Goal: Find specific page/section: Find specific page/section

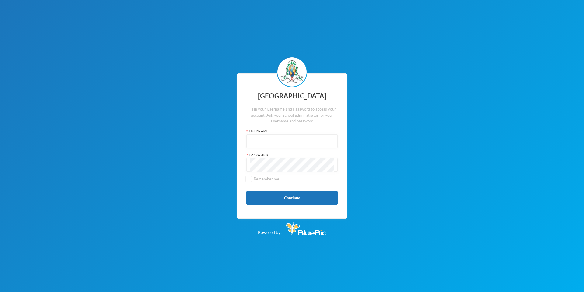
click at [314, 135] on input "text" at bounding box center [292, 142] width 85 height 14
type input "glhc21"
click at [280, 199] on button "Continue" at bounding box center [291, 198] width 91 height 14
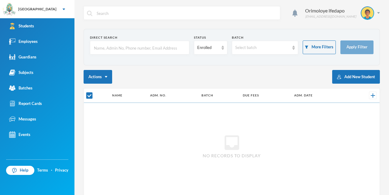
checkbox input "false"
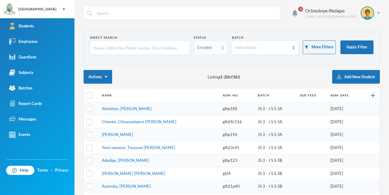
click at [201, 51] on div "Enrolled" at bounding box center [210, 48] width 33 height 14
drag, startPoint x: 200, startPoint y: 73, endPoint x: 181, endPoint y: 67, distance: 20.1
click at [199, 73] on span "Graduated" at bounding box center [206, 70] width 20 height 5
click at [140, 49] on input "text" at bounding box center [139, 48] width 93 height 14
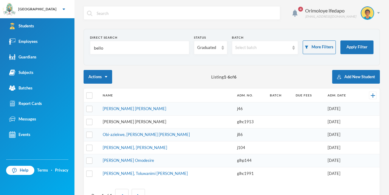
type input "bello"
click at [127, 122] on link "[PERSON_NAME] [PERSON_NAME]" at bounding box center [135, 121] width 64 height 5
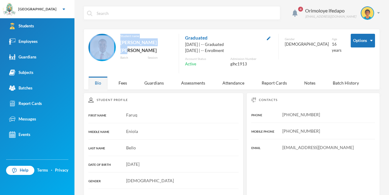
drag, startPoint x: 126, startPoint y: 43, endPoint x: 160, endPoint y: 45, distance: 34.1
click at [160, 45] on div "Student name [PERSON_NAME] [PERSON_NAME] Batch Session" at bounding box center [130, 50] width 84 height 33
drag, startPoint x: 160, startPoint y: 44, endPoint x: 168, endPoint y: 45, distance: 8.2
click at [161, 44] on div "[PERSON_NAME] [PERSON_NAME]" at bounding box center [146, 46] width 52 height 16
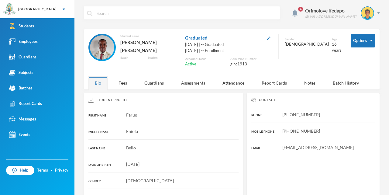
click at [168, 45] on div "[PERSON_NAME] [PERSON_NAME]" at bounding box center [146, 46] width 52 height 16
drag, startPoint x: 167, startPoint y: 43, endPoint x: 129, endPoint y: 43, distance: 37.7
click at [127, 44] on div "[PERSON_NAME] [PERSON_NAME]" at bounding box center [146, 46] width 52 height 16
copy div "[PERSON_NAME] [PERSON_NAME]"
click at [143, 48] on div "Student name [PERSON_NAME] [PERSON_NAME]" at bounding box center [146, 45] width 52 height 22
